Goal: Task Accomplishment & Management: Manage account settings

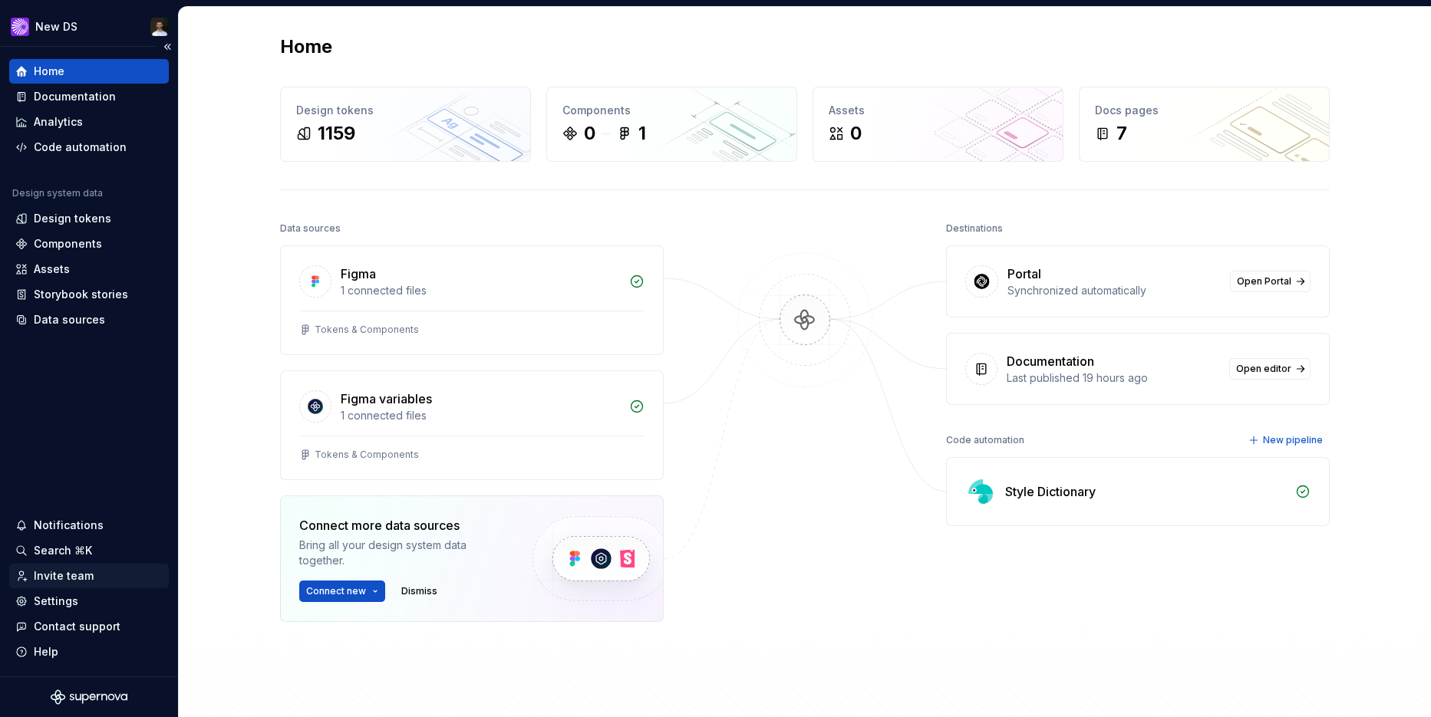
click at [75, 582] on div "Invite team" at bounding box center [64, 576] width 60 height 15
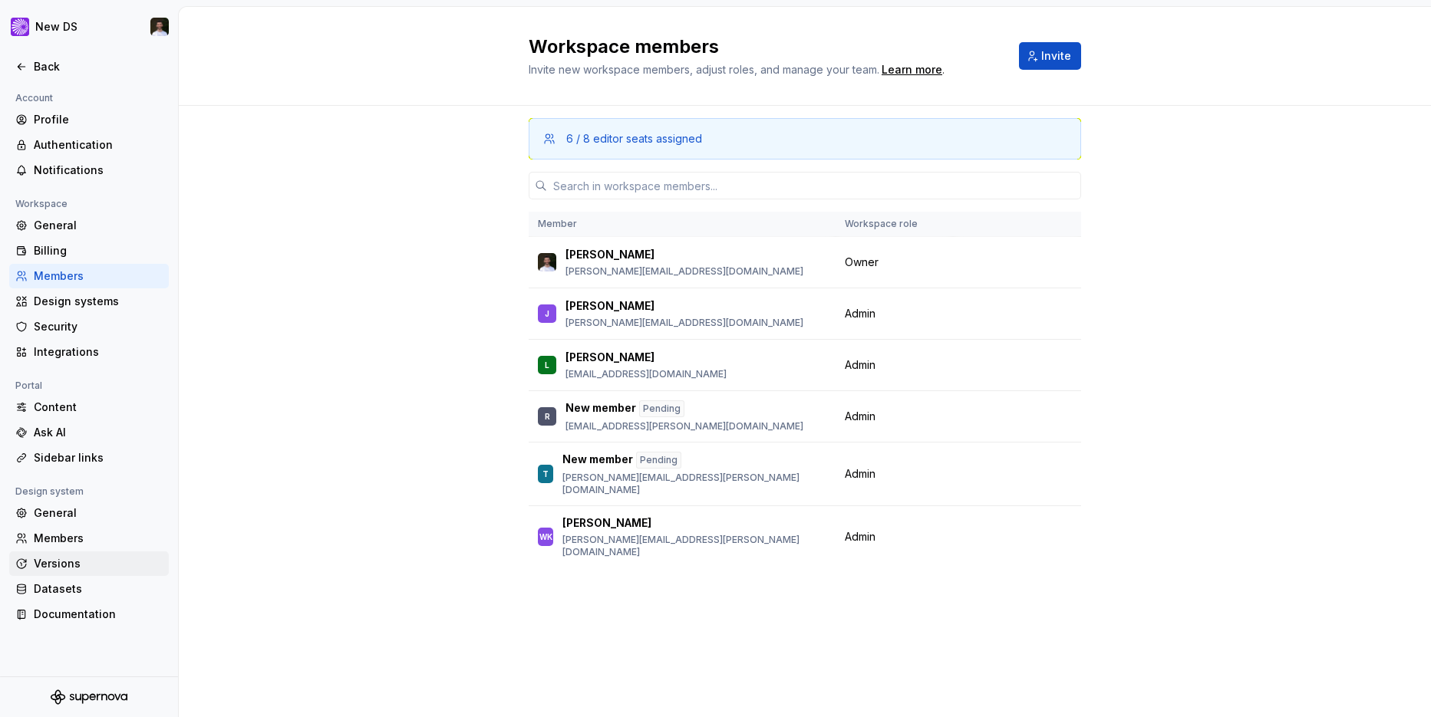
click at [77, 574] on div "Versions" at bounding box center [89, 564] width 160 height 25
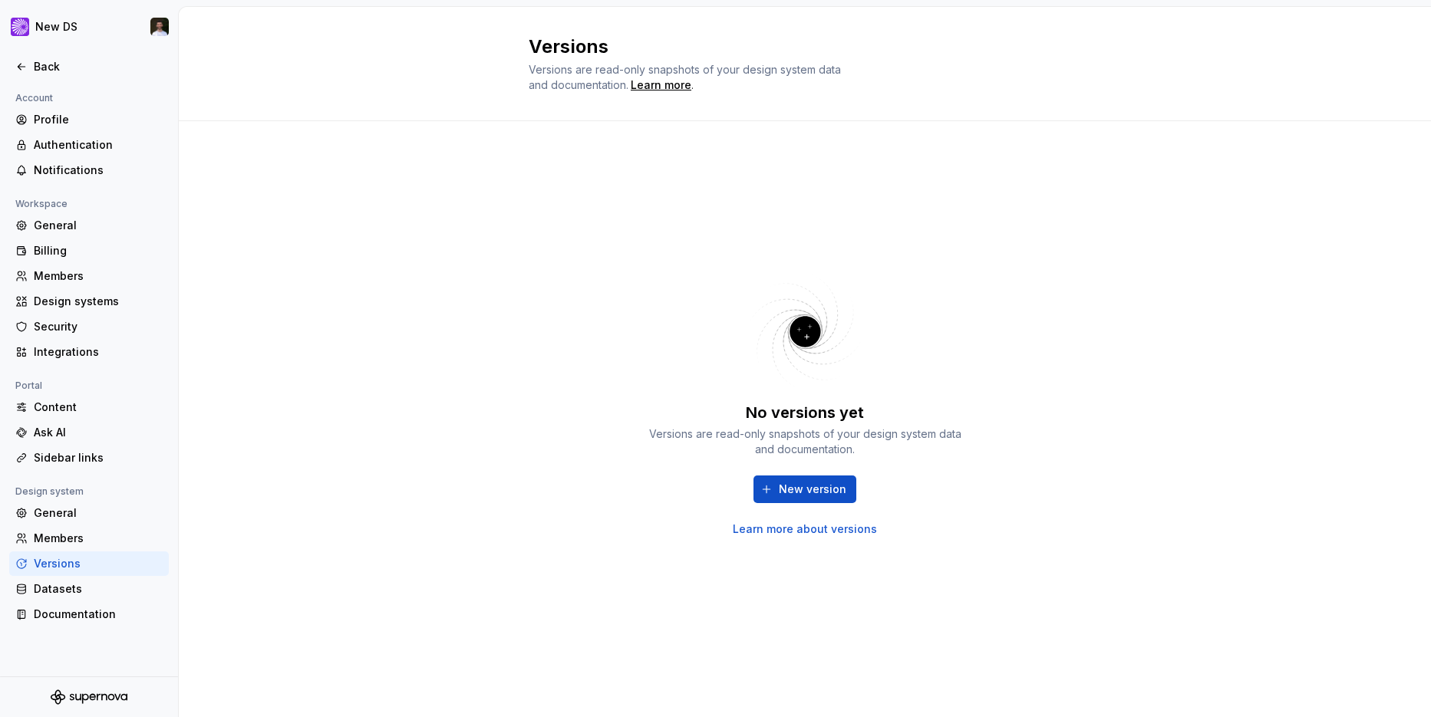
click at [77, 574] on div "Versions" at bounding box center [89, 564] width 160 height 25
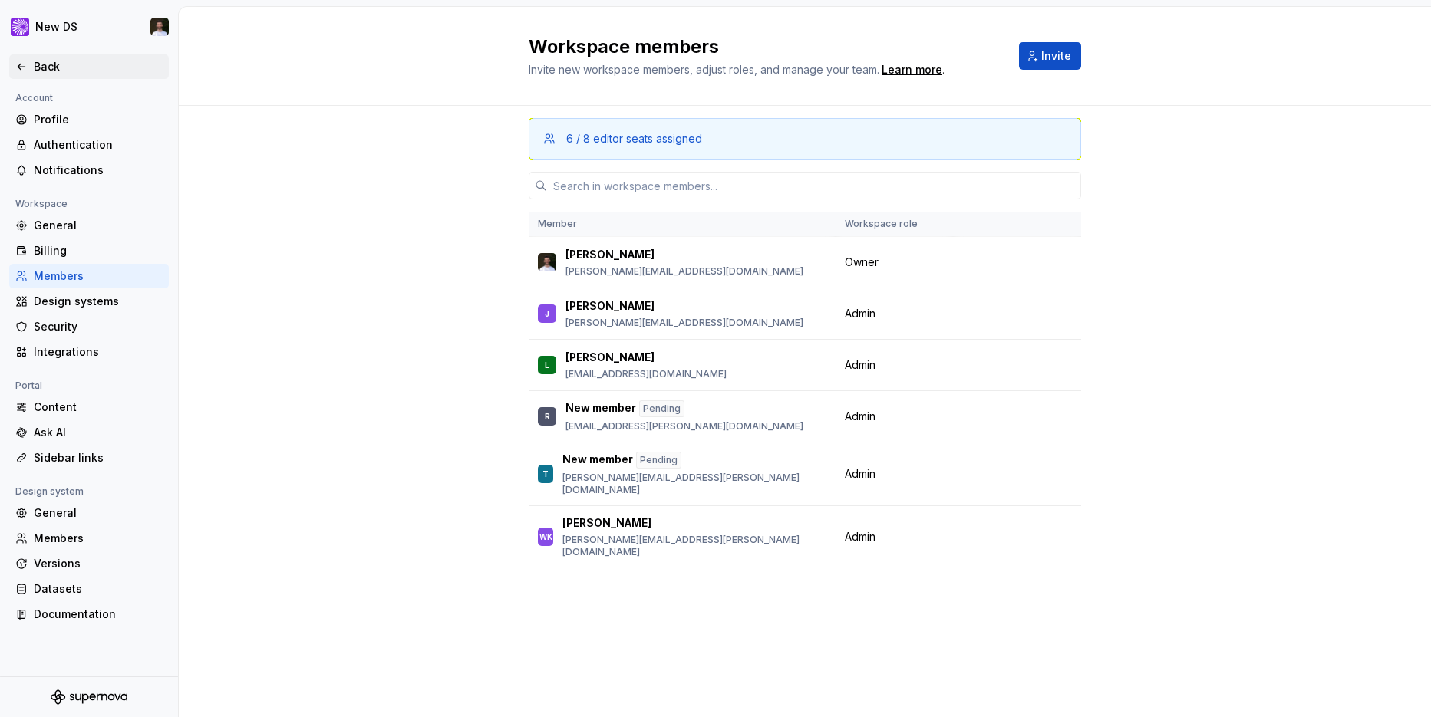
click at [57, 62] on div "Back" at bounding box center [98, 66] width 129 height 15
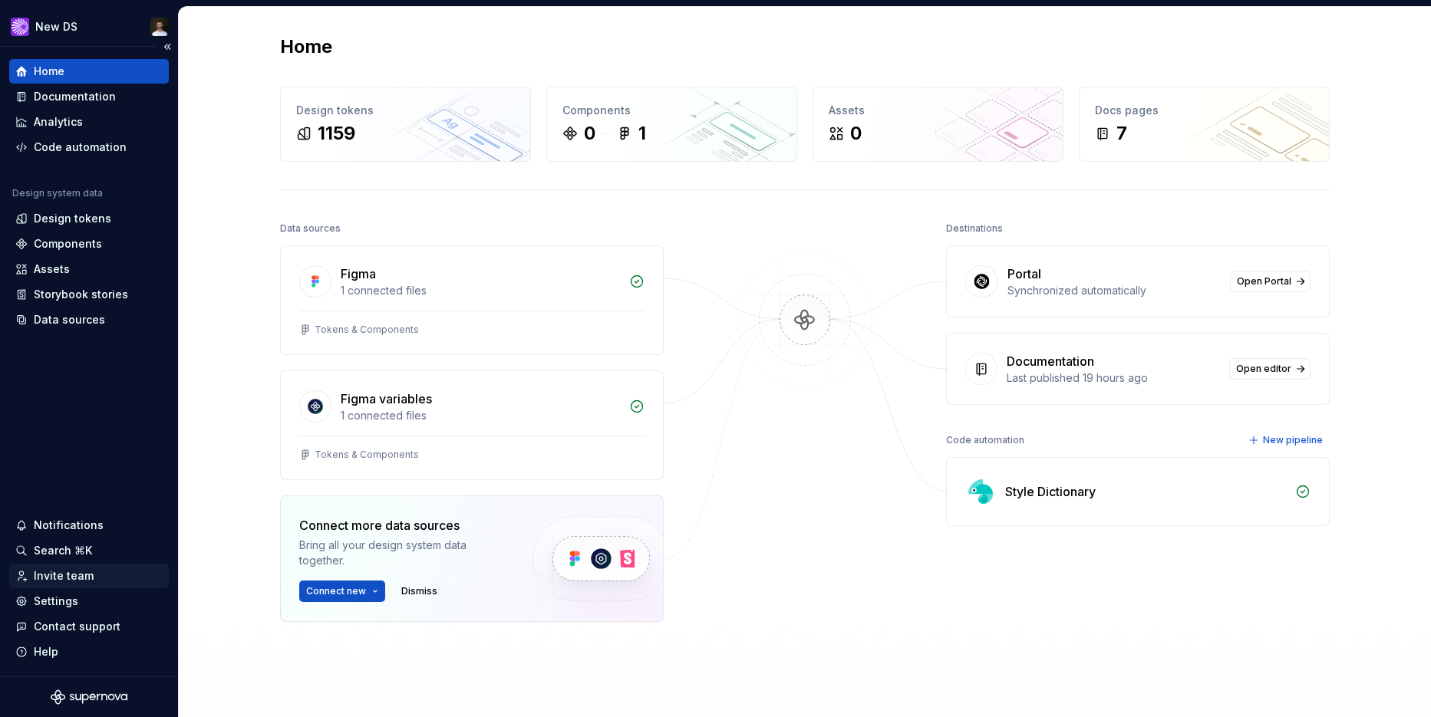
click at [69, 566] on div "Invite team" at bounding box center [89, 576] width 160 height 25
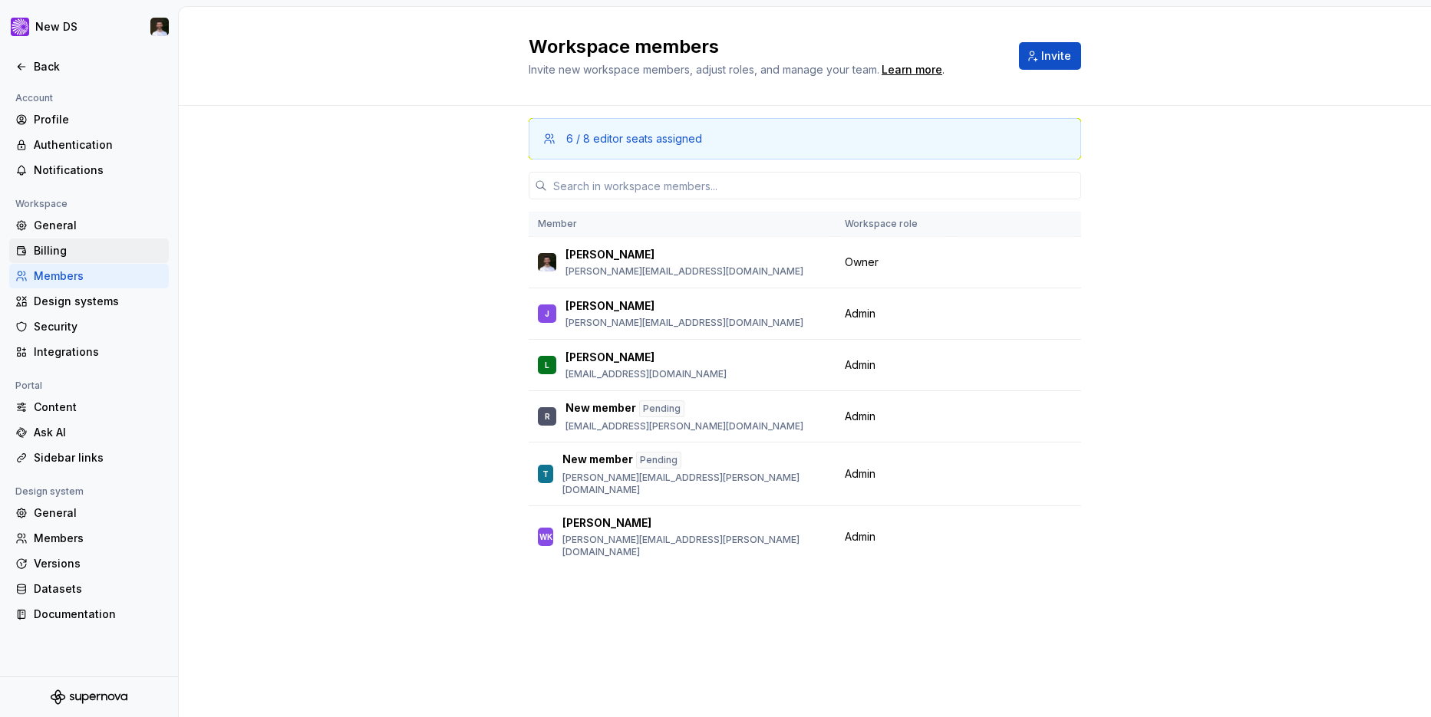
click at [69, 248] on div "Billing" at bounding box center [98, 250] width 129 height 15
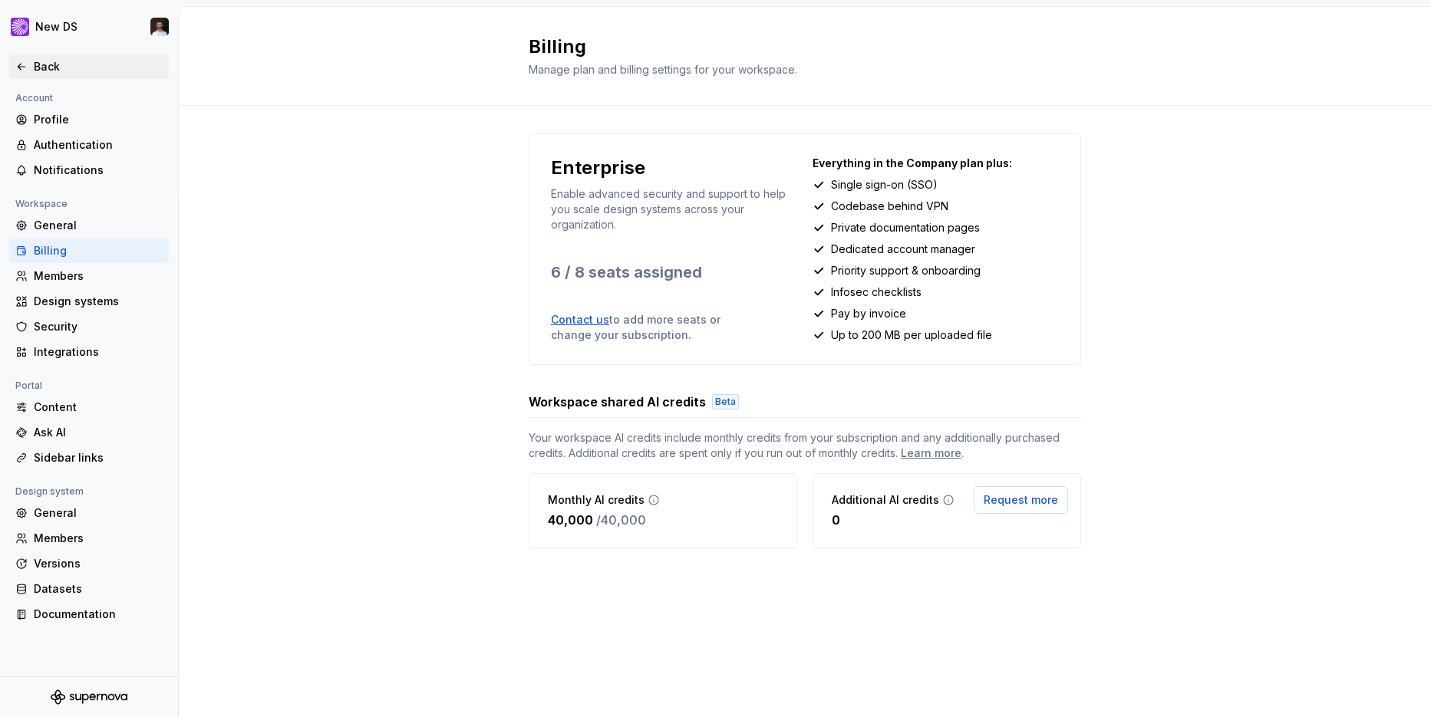
click at [59, 71] on div "Back" at bounding box center [98, 66] width 129 height 15
